Goal: Navigation & Orientation: Find specific page/section

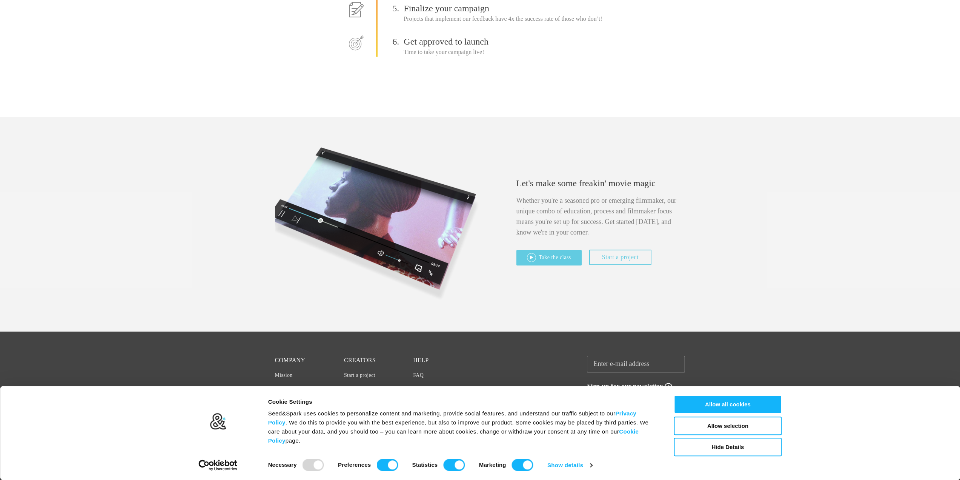
scroll to position [278, 0]
click at [358, 361] on link "Creators" at bounding box center [360, 360] width 32 height 6
click at [357, 359] on link "Creators" at bounding box center [360, 360] width 32 height 6
click at [744, 403] on button "Allow all cookies" at bounding box center [728, 404] width 108 height 18
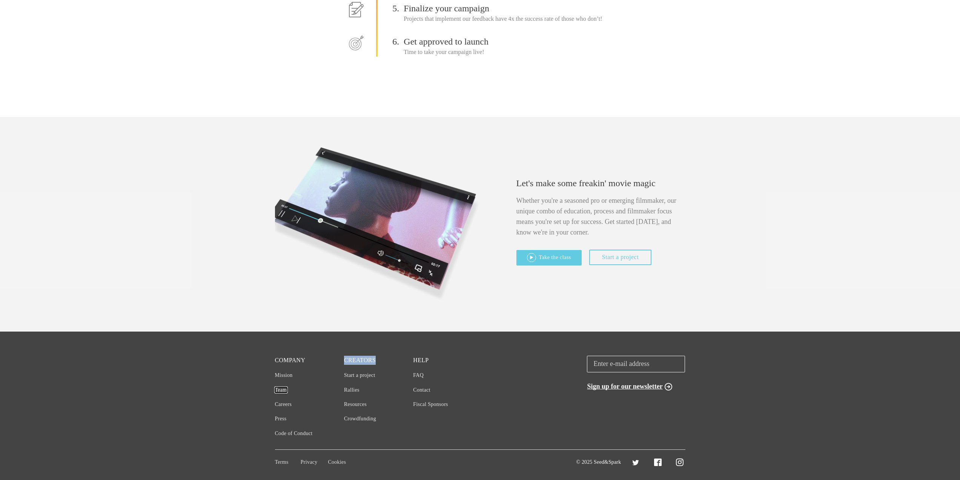
click at [277, 390] on link "Team" at bounding box center [281, 390] width 12 height 6
